Goal: Obtain resource: Obtain resource

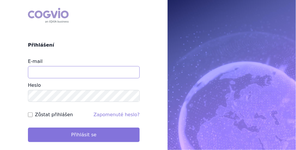
type input "[PERSON_NAME][EMAIL_ADDRESS][DOMAIN_NAME]"
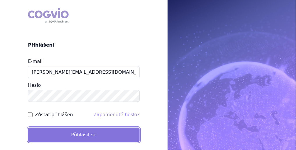
click at [58, 135] on button "Přihlásit se" at bounding box center [84, 134] width 112 height 15
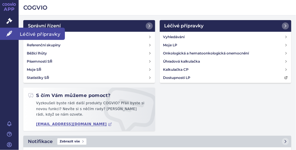
click at [27, 34] on span "Léčivé přípravky" at bounding box center [42, 34] width 46 height 12
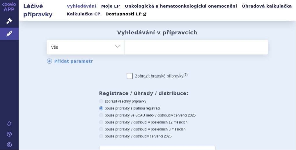
click at [133, 50] on ul at bounding box center [196, 46] width 143 height 12
click at [125, 50] on select at bounding box center [124, 47] width 0 height 15
type input "ar"
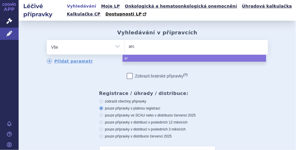
type input "arch"
type input "archif"
type input "archifar"
select select "archifar"
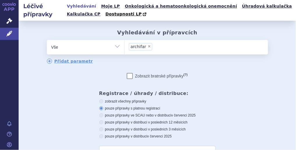
click at [147, 46] on span "×" at bounding box center [148, 46] width 3 height 3
click at [125, 46] on select "archifar" at bounding box center [124, 47] width 0 height 15
select select
click at [147, 46] on ul at bounding box center [196, 46] width 143 height 12
click at [125, 46] on select "archifar" at bounding box center [124, 47] width 0 height 15
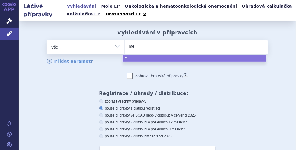
type input "mero"
type input "merom"
type input "mero"
type input "merope"
type input "meropene"
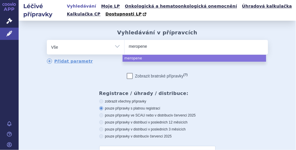
type input "[MEDICAL_DATA]"
select select "[MEDICAL_DATA]"
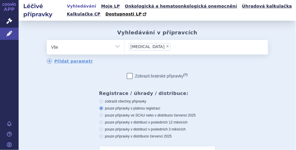
click at [223, 89] on div "odstranit Vše Přípravek/SUKL kód MAH VPOIS ATC/Aktivní látka" at bounding box center [157, 99] width 266 height 119
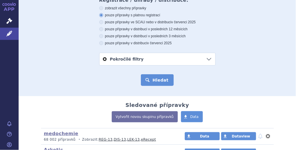
click at [151, 78] on button "Hledat" at bounding box center [157, 80] width 33 height 12
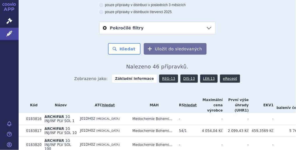
scroll to position [93, 0]
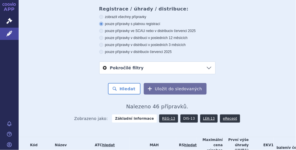
click at [182, 117] on link "DIS-13" at bounding box center [188, 118] width 17 height 8
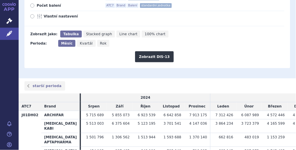
scroll to position [47, 0]
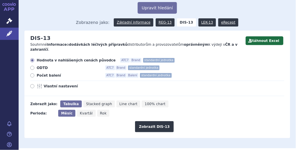
click at [35, 84] on label "Vlastní nastavení" at bounding box center [157, 86] width 254 height 5
click at [35, 85] on input "Vlastní nastavení" at bounding box center [33, 87] width 4 height 4
radio input "true"
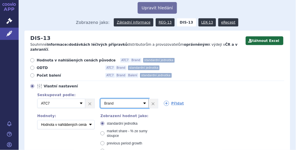
click at [142, 99] on select "Vyberte groupování ATC3 ATC5 ATC7 Brand Balení SÚKL kód MAH VPOIS Referenční sk…" at bounding box center [124, 103] width 48 height 9
select select "mah"
click at [100, 99] on select "Vyberte groupování ATC3 ATC5 ATC7 Brand Balení SÚKL kód MAH VPOIS Referenční sk…" at bounding box center [124, 103] width 48 height 9
click at [172, 101] on link "Přidat" at bounding box center [174, 103] width 20 height 5
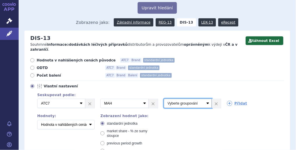
drag, startPoint x: 204, startPoint y: 98, endPoint x: 198, endPoint y: 94, distance: 7.7
click at [205, 99] on select "Vyberte groupování ATC3 ATC5 ATC7 Brand Balení SÚKL kód MAH VPOIS Referenční sk…" at bounding box center [188, 103] width 48 height 9
select select "brand"
click at [164, 99] on select "Vyberte groupování ATC3 ATC5 ATC7 Brand Balení SÚKL kód MAH VPOIS Referenční sk…" at bounding box center [188, 103] width 48 height 9
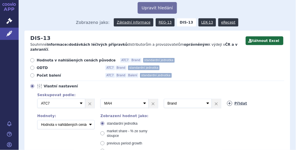
click at [234, 101] on link "Přidat" at bounding box center [237, 103] width 20 height 5
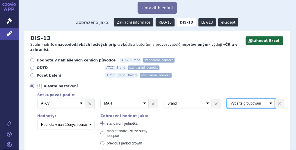
click at [269, 99] on select "Vyberte groupování ATC3 ATC5 ATC7 Brand Balení SÚKL kód MAH VPOIS Referenční sk…" at bounding box center [251, 103] width 48 height 9
select select "package"
click at [227, 99] on select "Vyberte groupování ATC3 ATC5 ATC7 Brand Balení SÚKL kód MAH VPOIS Referenční sk…" at bounding box center [251, 103] width 48 height 9
drag, startPoint x: 237, startPoint y: 133, endPoint x: 231, endPoint y: 127, distance: 8.2
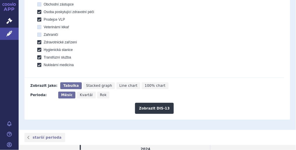
scroll to position [256, 0]
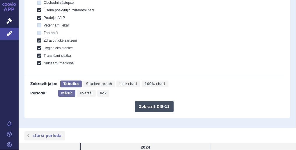
click at [163, 104] on button "Zobrazit DIS-13" at bounding box center [154, 106] width 39 height 11
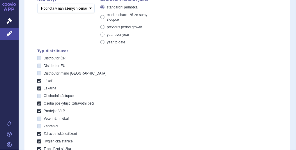
scroll to position [116, 0]
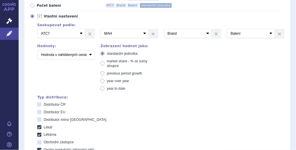
click at [107, 59] on span "market share - % ze sumy sloupce" at bounding box center [127, 63] width 40 height 9
click at [105, 60] on input "market share - % ze sumy sloupce" at bounding box center [103, 62] width 4 height 4
radio input "true"
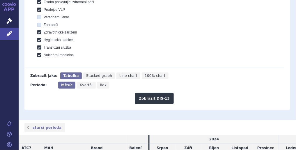
scroll to position [303, 0]
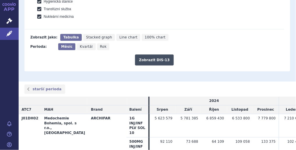
click at [152, 57] on button "Zobrazit DIS-13" at bounding box center [154, 59] width 39 height 11
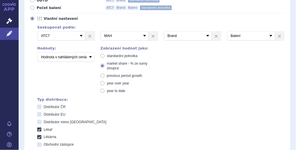
scroll to position [70, 0]
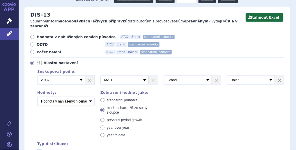
click at [41, 50] on div "Hodnota v nahlášených cenách původce ATC7 Brand standardní jednotka ODTD ATC7 B…" at bounding box center [154, 149] width 260 height 228
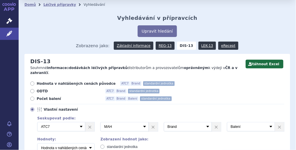
scroll to position [23, 0]
click at [48, 96] on span "Počet balení" at bounding box center [69, 98] width 64 height 5
click at [35, 97] on input "Počet balení ATC7 Brand Balení standardní jednotka" at bounding box center [33, 99] width 4 height 4
radio input "true"
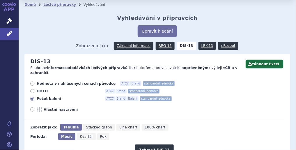
scroll to position [140, 0]
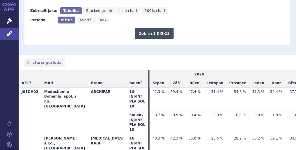
click at [154, 29] on button "Zobrazit DIS-13" at bounding box center [154, 33] width 39 height 11
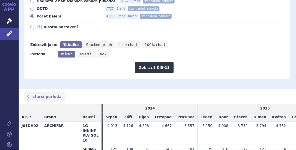
scroll to position [57, 0]
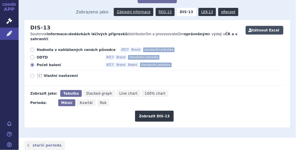
click at [260, 31] on button "Stáhnout Excel" at bounding box center [265, 30] width 38 height 9
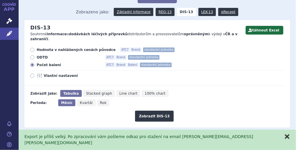
click at [287, 139] on button "zavřít" at bounding box center [287, 137] width 6 height 6
